Goal: Feedback & Contribution: Submit feedback/report problem

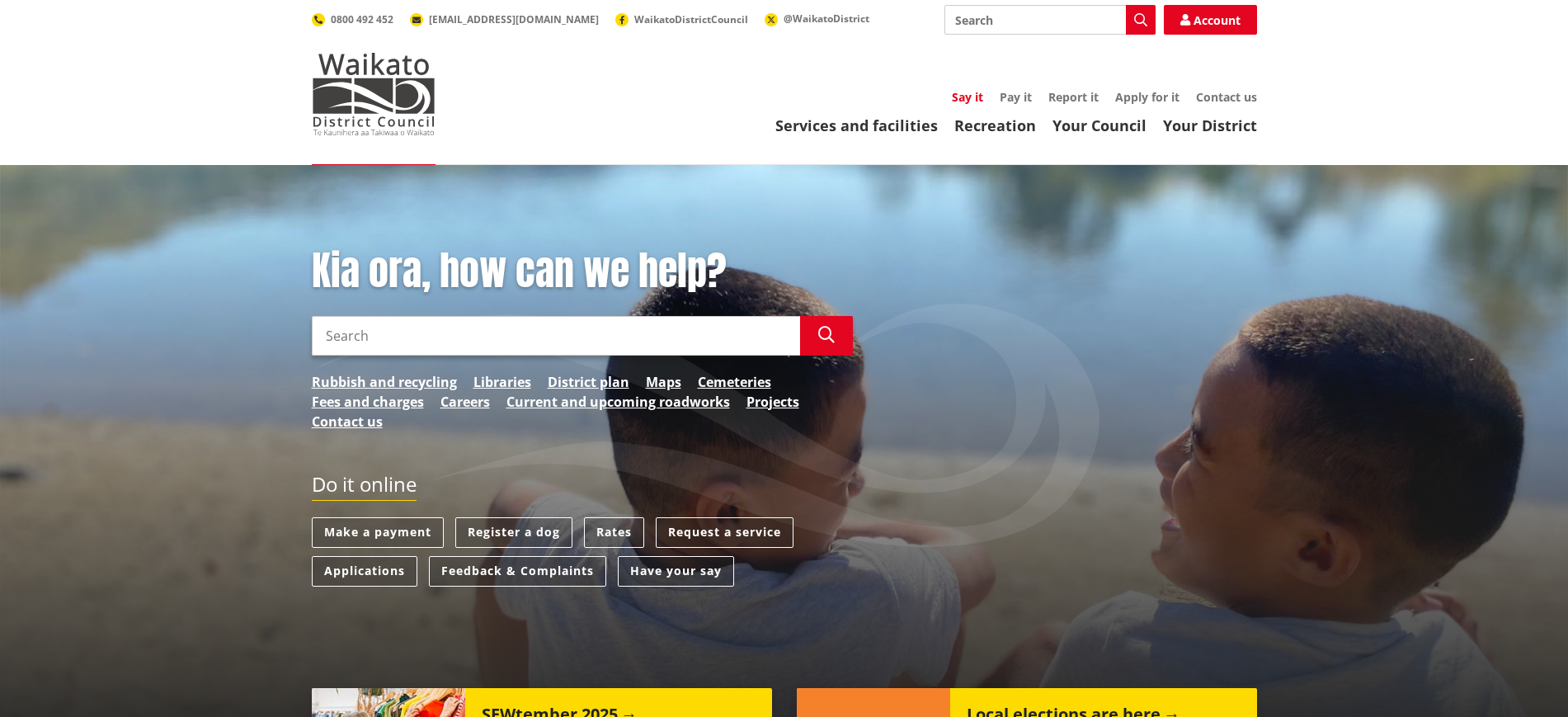
click at [961, 97] on link "Say it" at bounding box center [968, 96] width 32 height 16
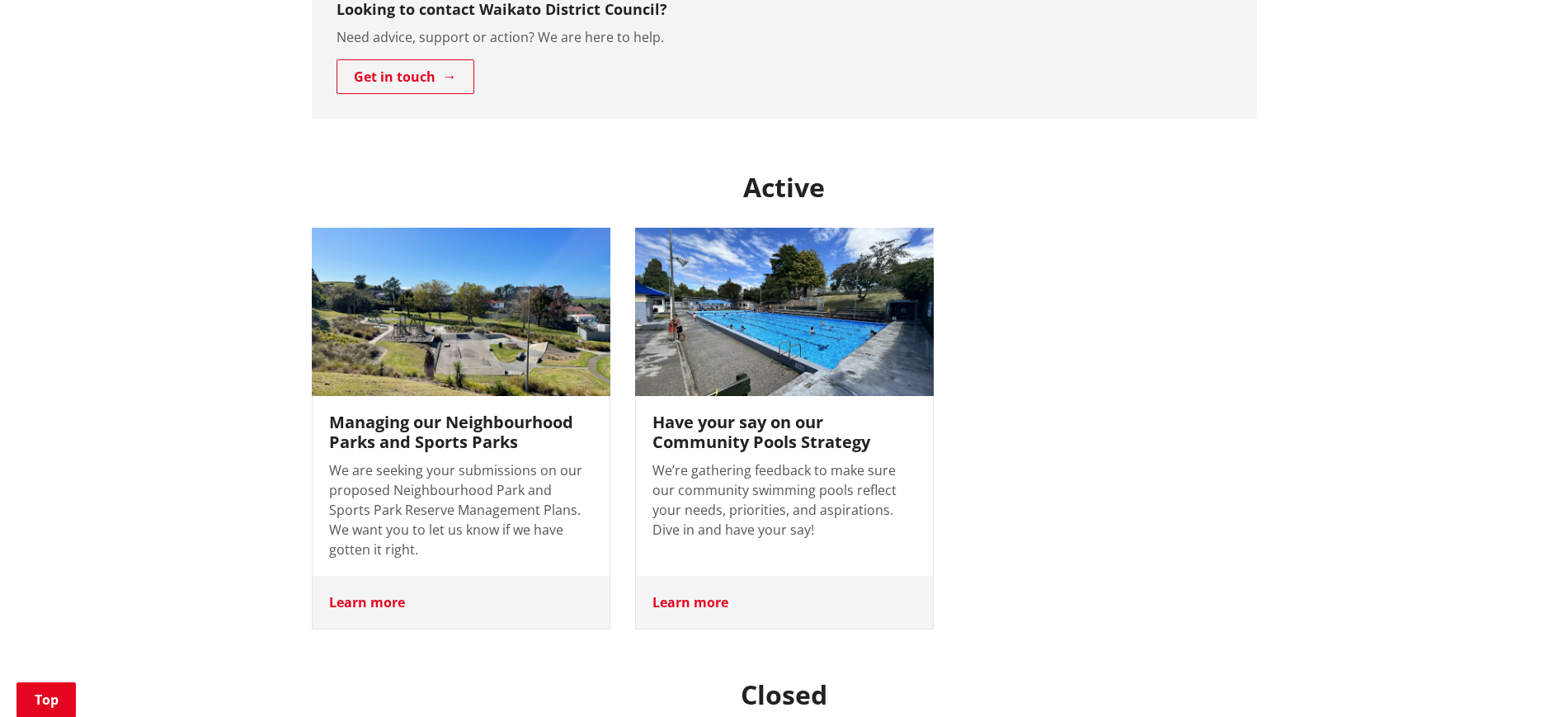
scroll to position [500, 0]
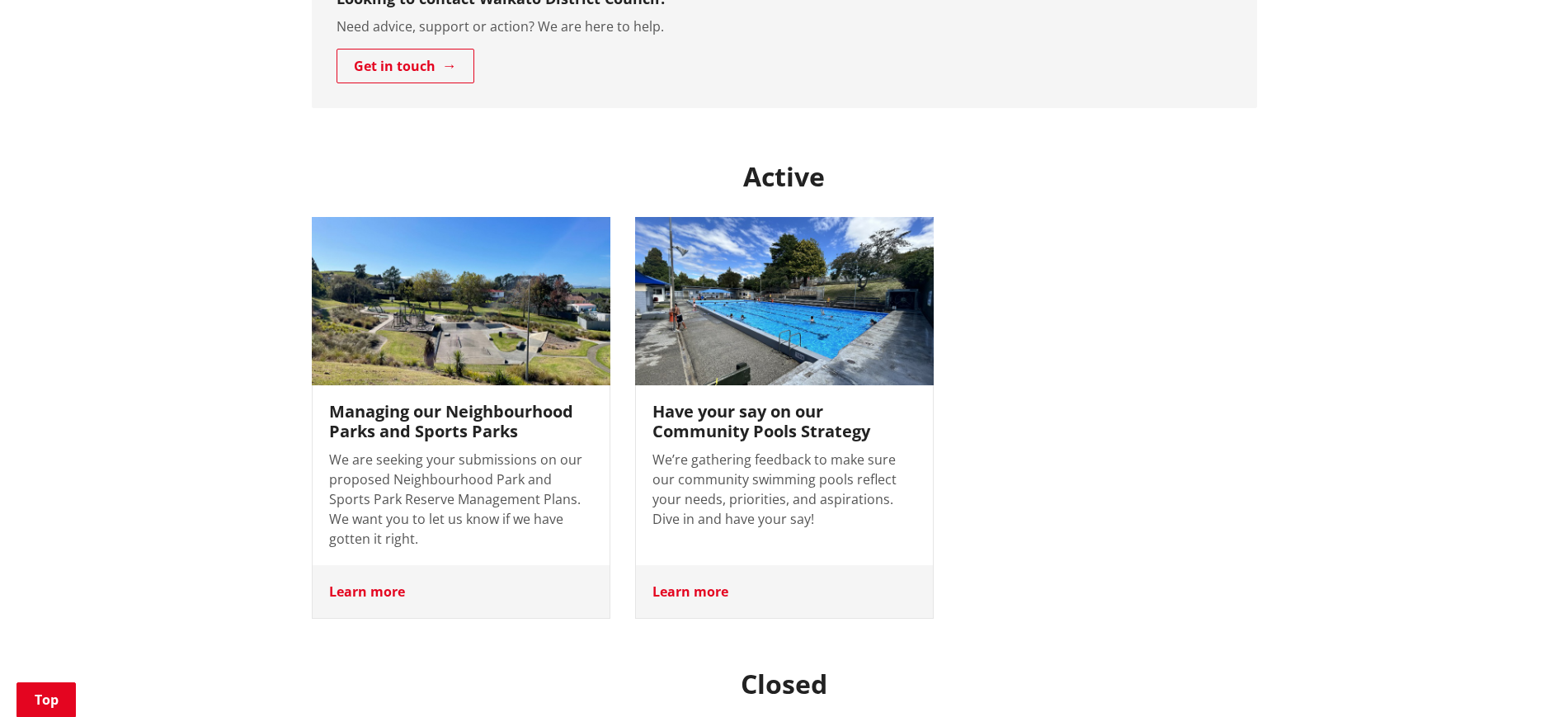
drag, startPoint x: 1575, startPoint y: 152, endPoint x: 1583, endPoint y: 269, distance: 117.3
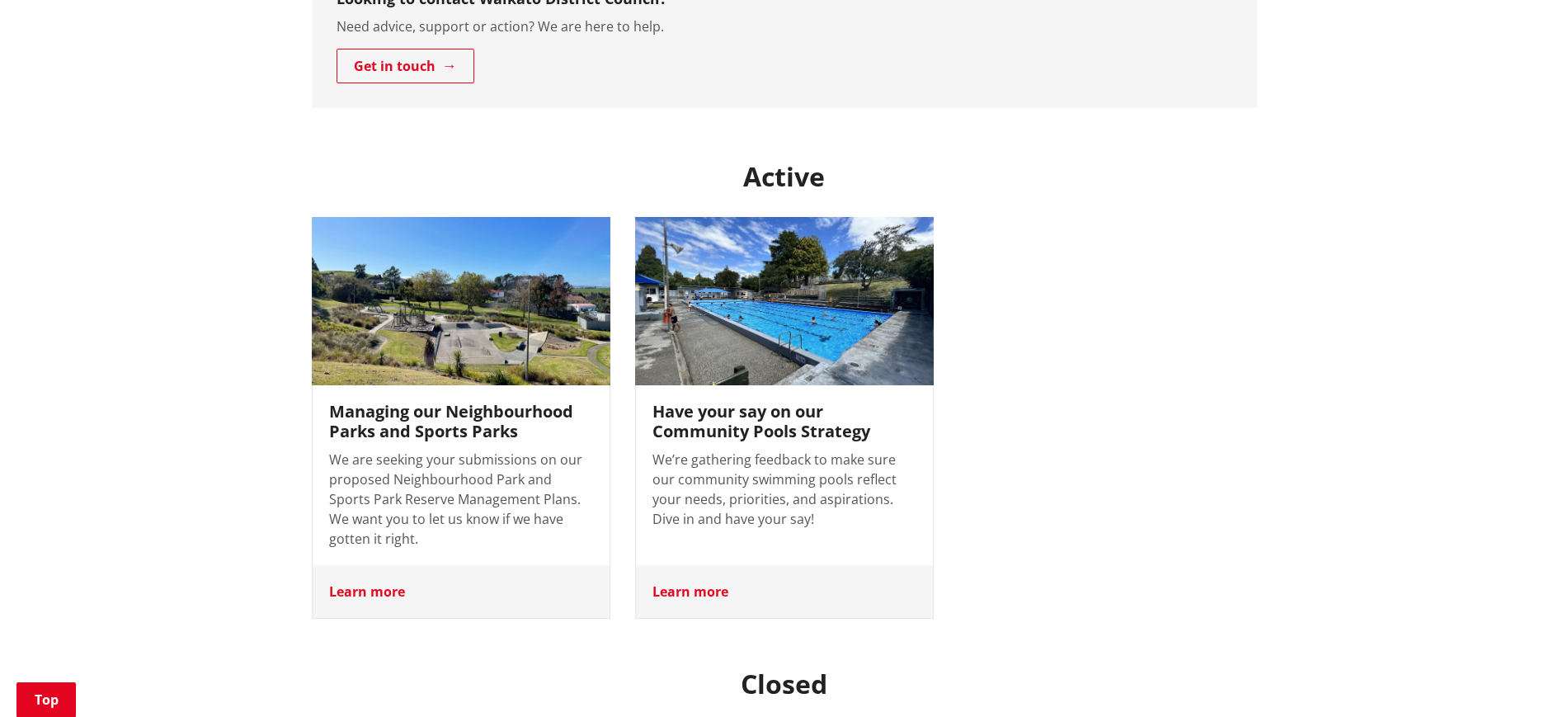
click at [688, 297] on img at bounding box center [783, 301] width 313 height 177
